Goal: Navigation & Orientation: Find specific page/section

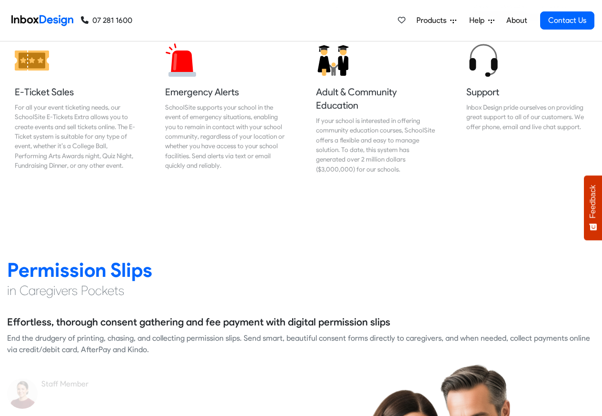
scroll to position [1143, 0]
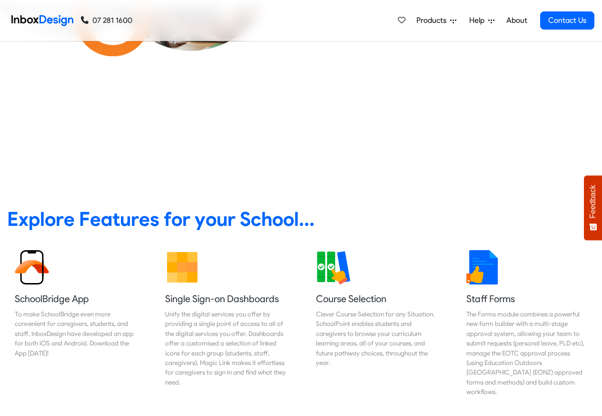
scroll to position [286, 0]
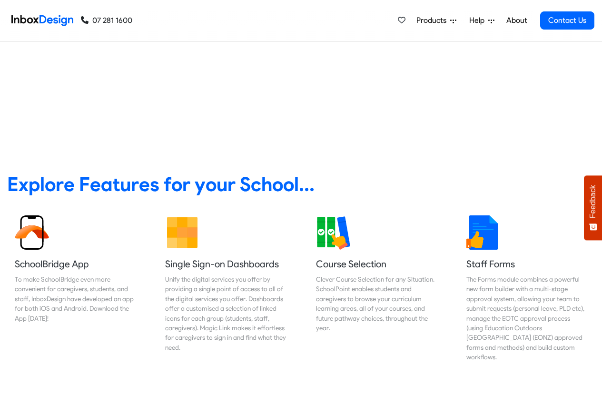
click at [192, 23] on div "Products Mobile APP Pricing Free Webinars & Training Browse all Features Login …" at bounding box center [363, 20] width 462 height 41
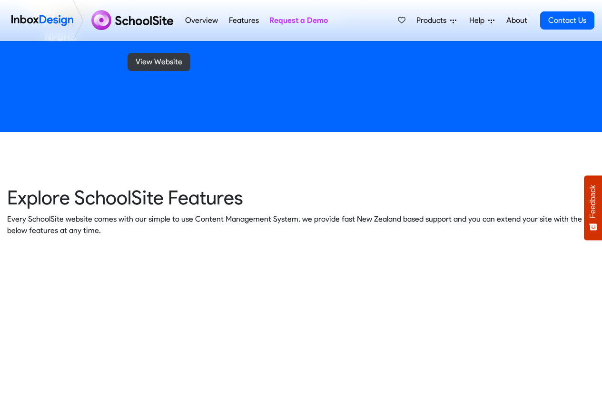
scroll to position [1085, 0]
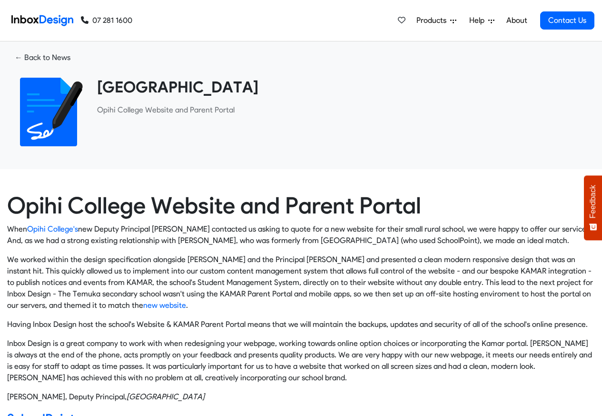
scroll to position [343, 0]
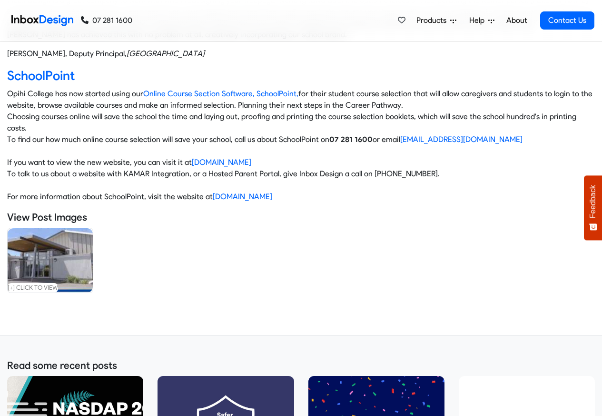
click at [198, 21] on div "Products Mobile APP Pricing Free Webinars & Training Browse all Features Login …" at bounding box center [363, 20] width 462 height 41
